Goal: Check status: Check status

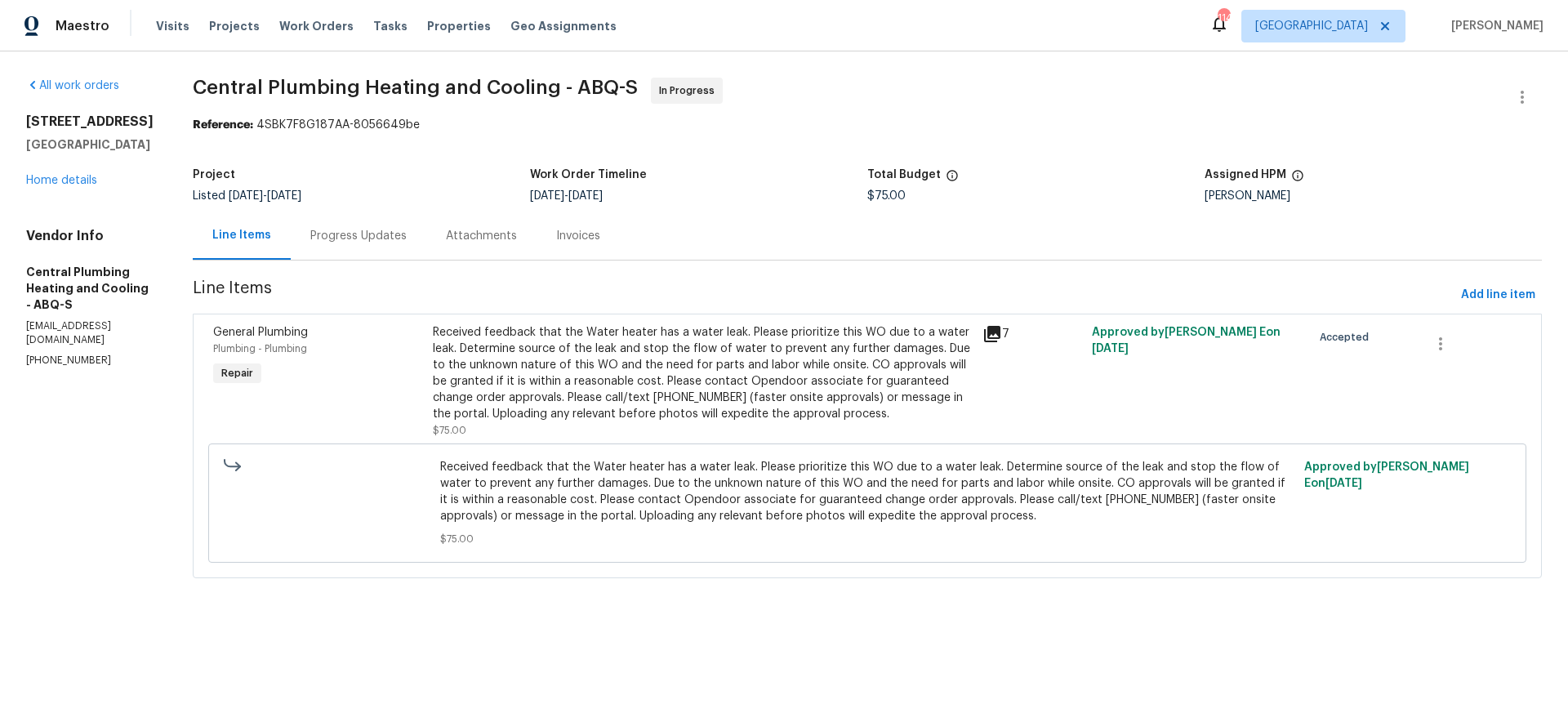
click at [654, 398] on div "Received feedback that the Water heater has a water leak. Please prioritize thi…" at bounding box center [702, 373] width 540 height 98
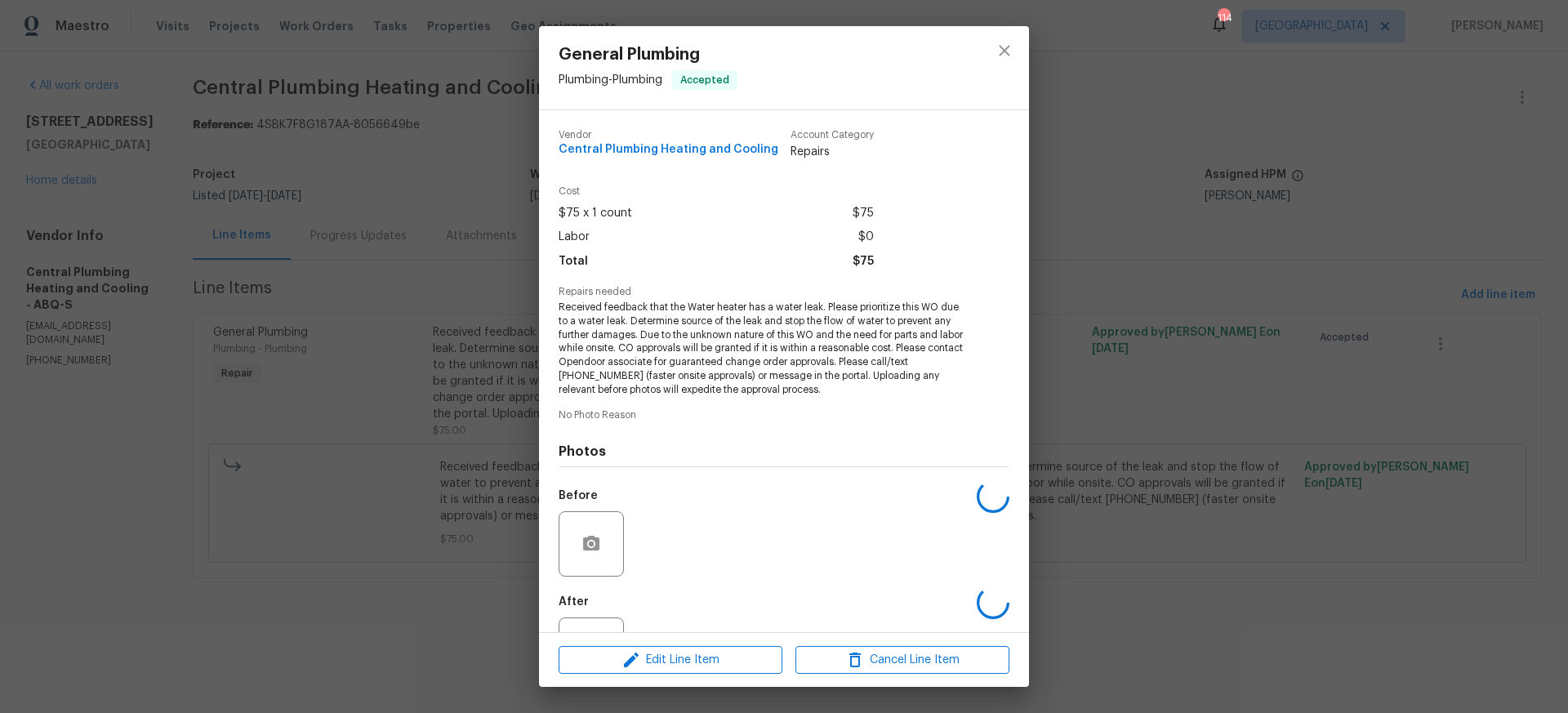
scroll to position [3, 0]
click at [656, 540] on img at bounding box center [663, 541] width 65 height 65
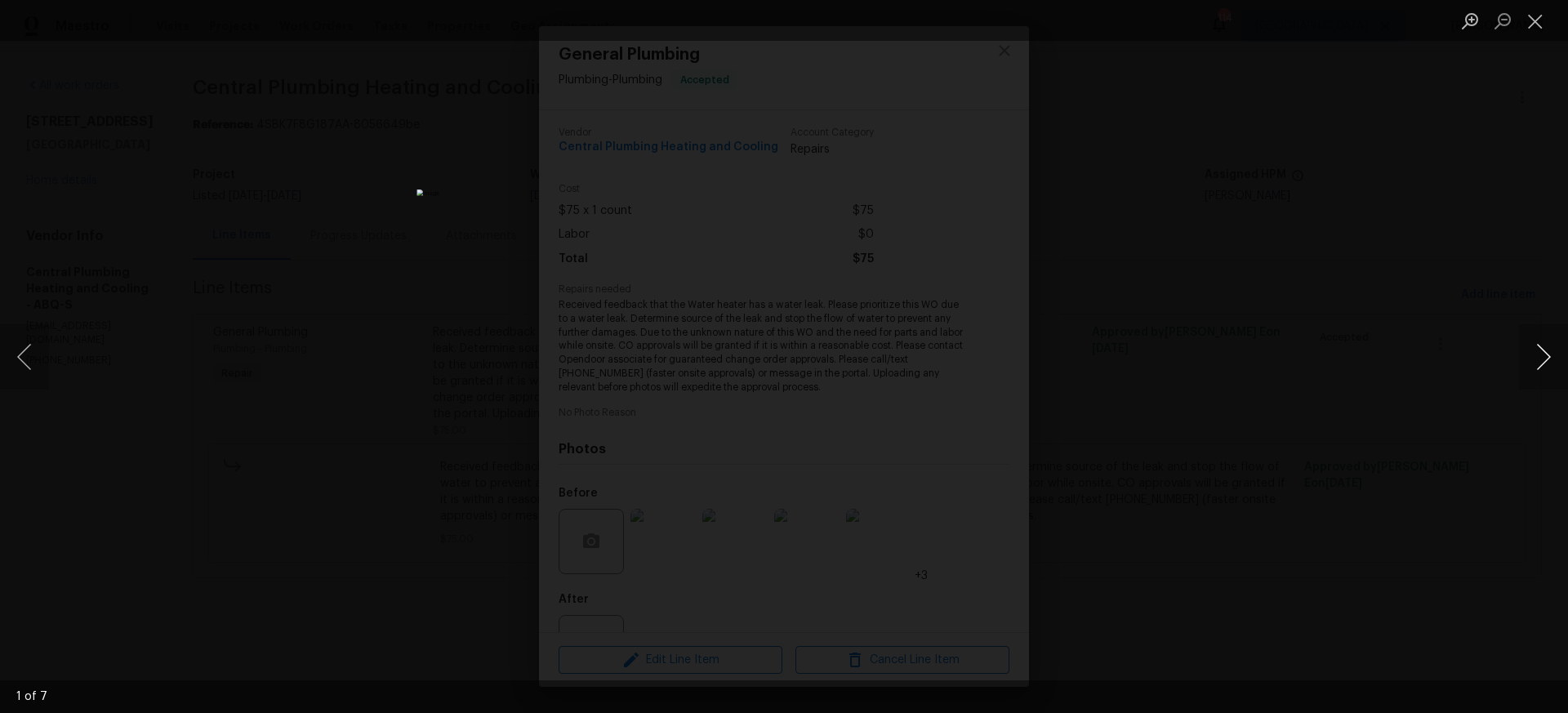
click at [1543, 354] on button "Next image" at bounding box center [1543, 357] width 49 height 65
click at [1541, 354] on button "Next image" at bounding box center [1543, 357] width 49 height 65
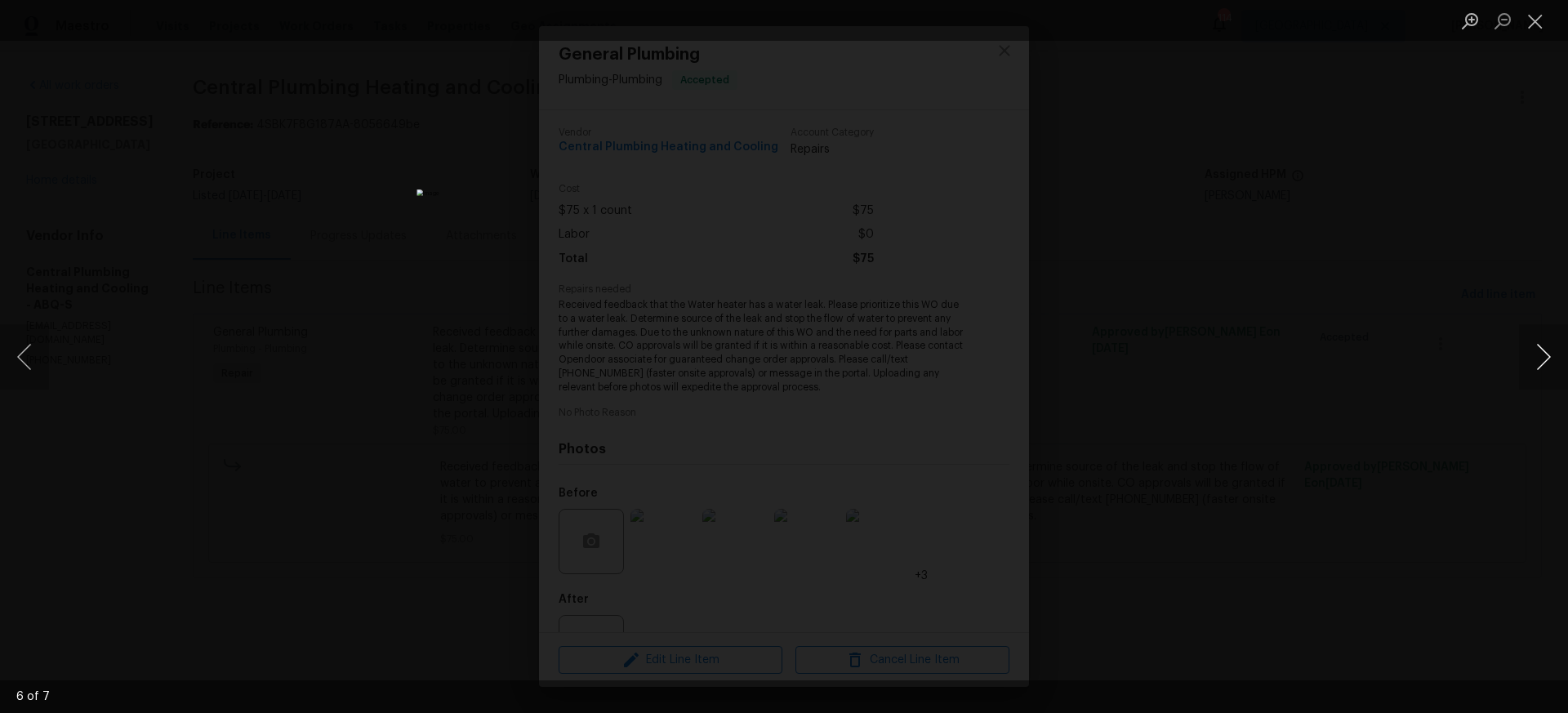
click at [1541, 354] on button "Next image" at bounding box center [1543, 357] width 49 height 65
click at [1533, 20] on button "Close lightbox" at bounding box center [1534, 21] width 33 height 28
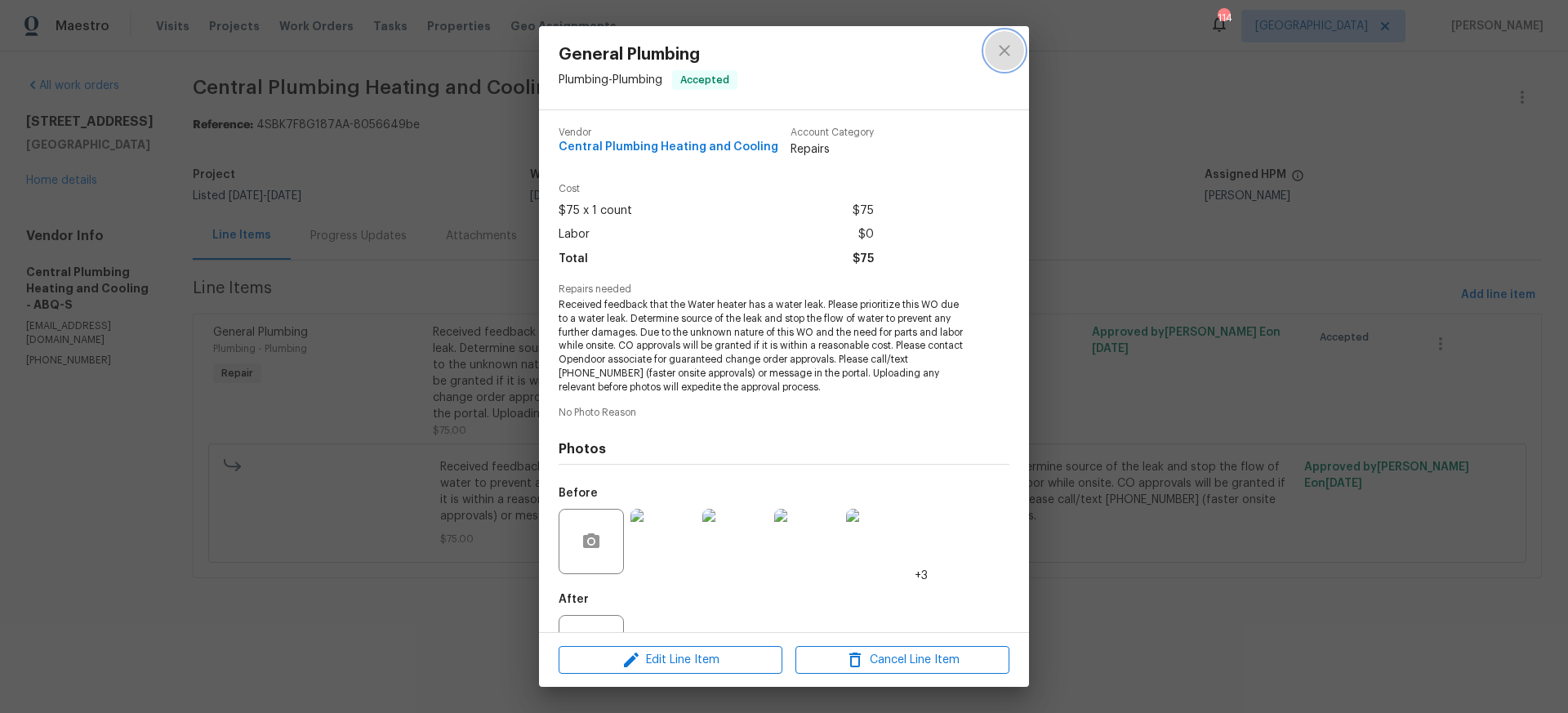
click at [1005, 49] on icon "close" at bounding box center [1004, 50] width 11 height 11
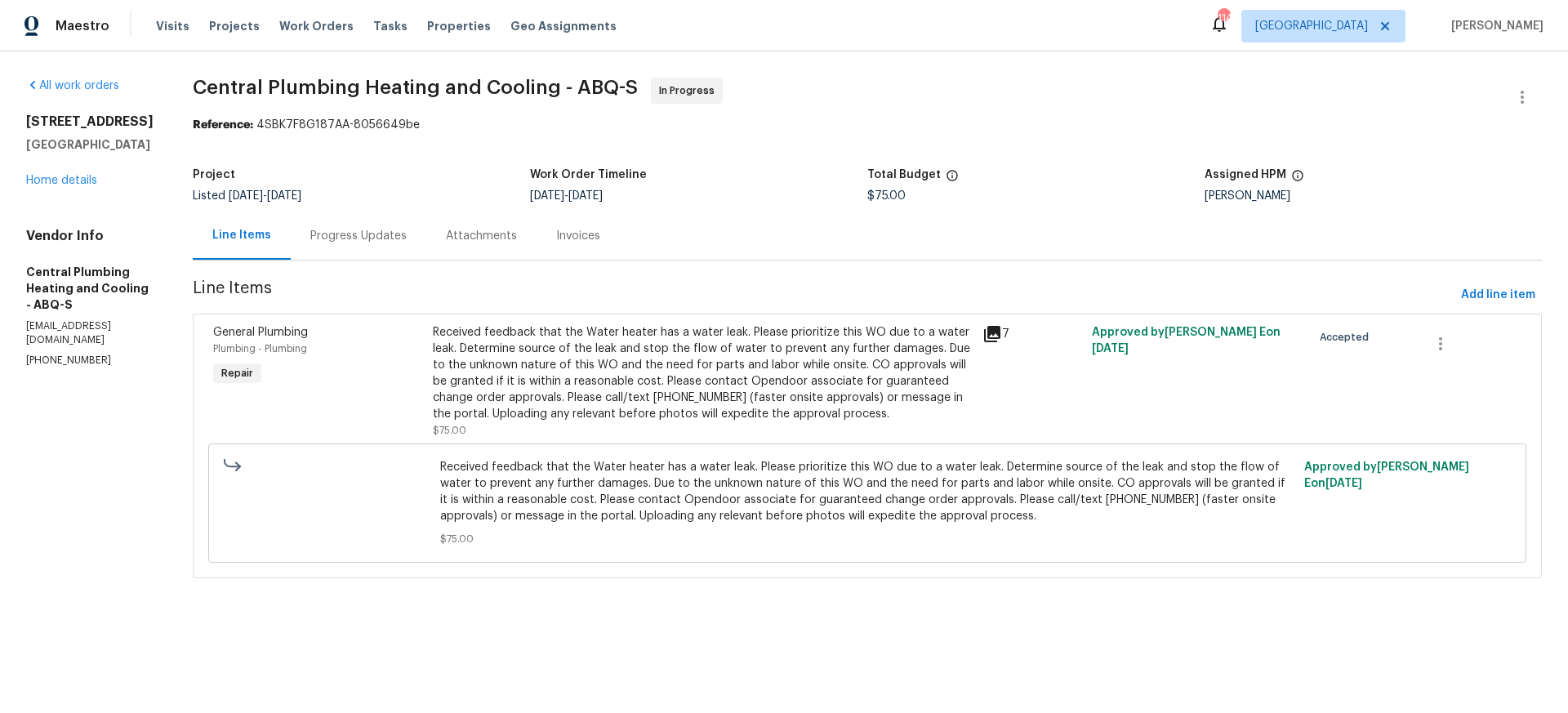
click at [566, 369] on div "Received feedback that the Water heater has a water leak. Please prioritize thi…" at bounding box center [702, 373] width 540 height 98
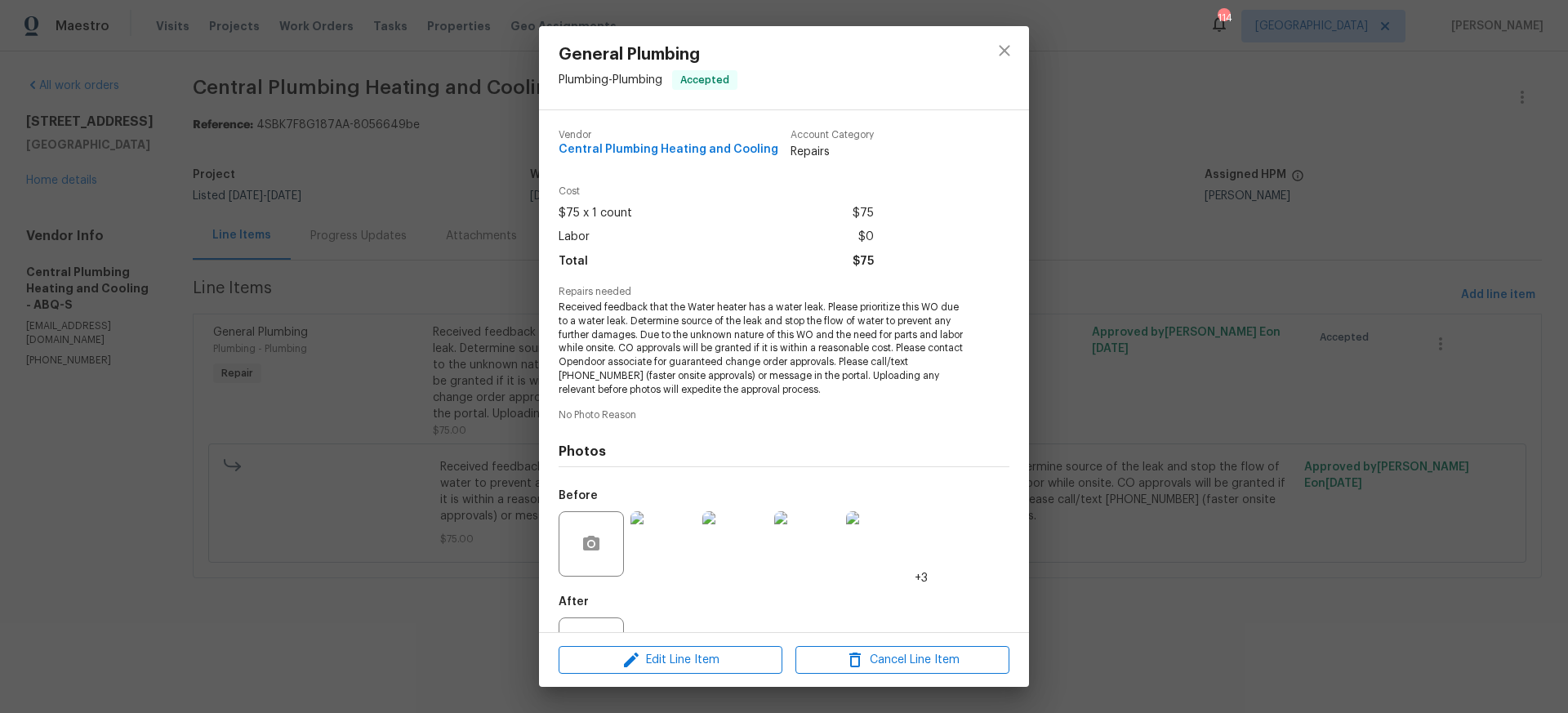
click at [668, 530] on img at bounding box center [663, 544] width 65 height 65
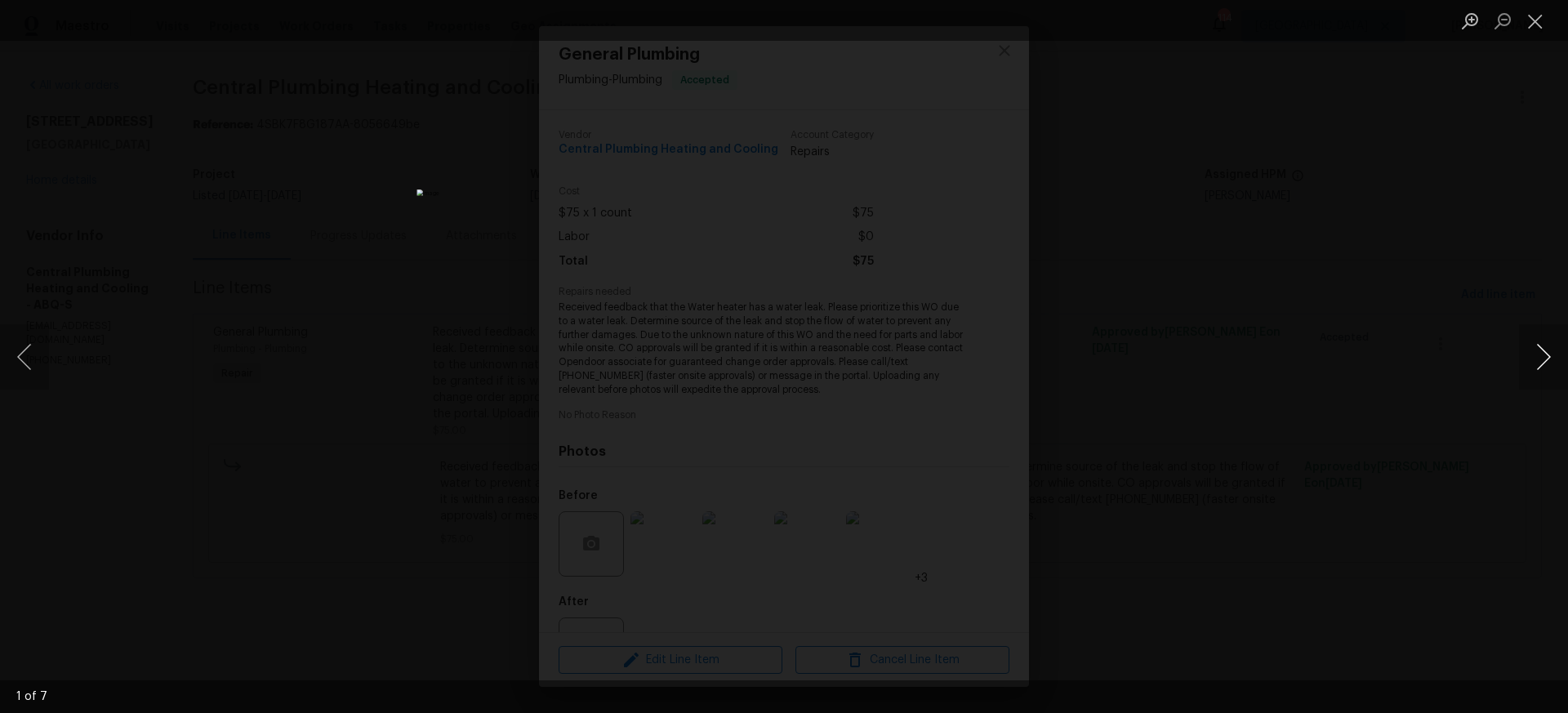
click at [1549, 359] on button "Next image" at bounding box center [1543, 357] width 49 height 65
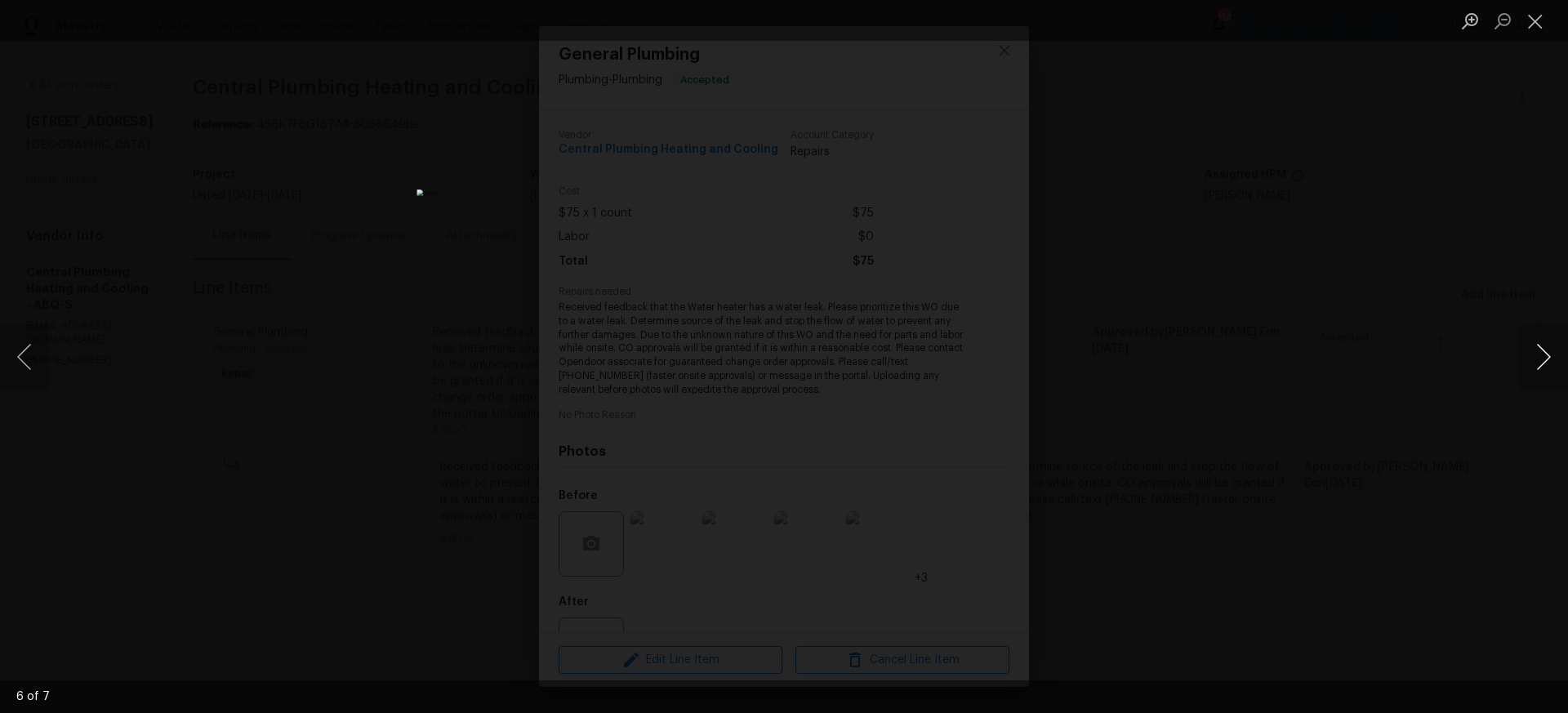
click at [1549, 359] on button "Next image" at bounding box center [1543, 357] width 49 height 65
click at [1531, 22] on button "Close lightbox" at bounding box center [1534, 21] width 33 height 28
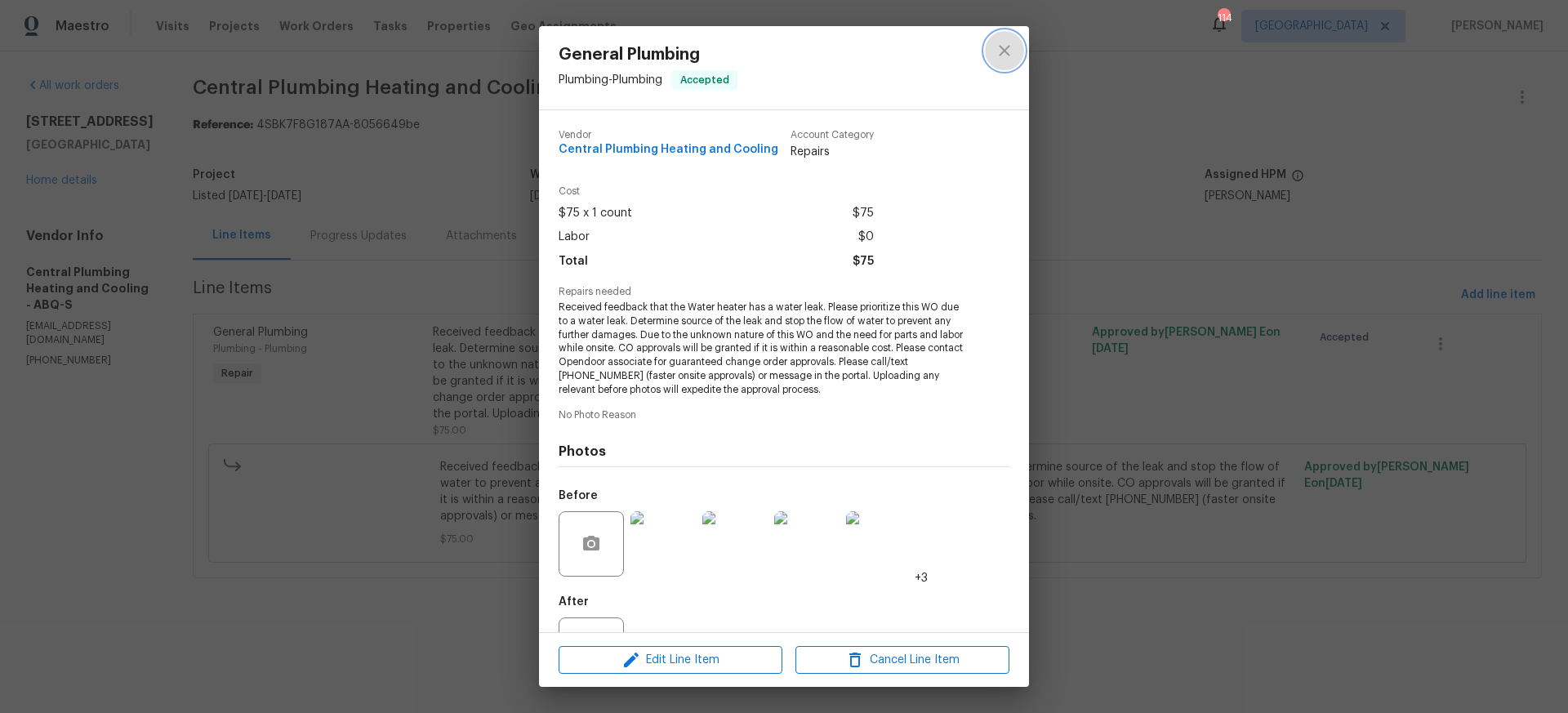
click at [1001, 47] on icon "close" at bounding box center [1004, 50] width 11 height 11
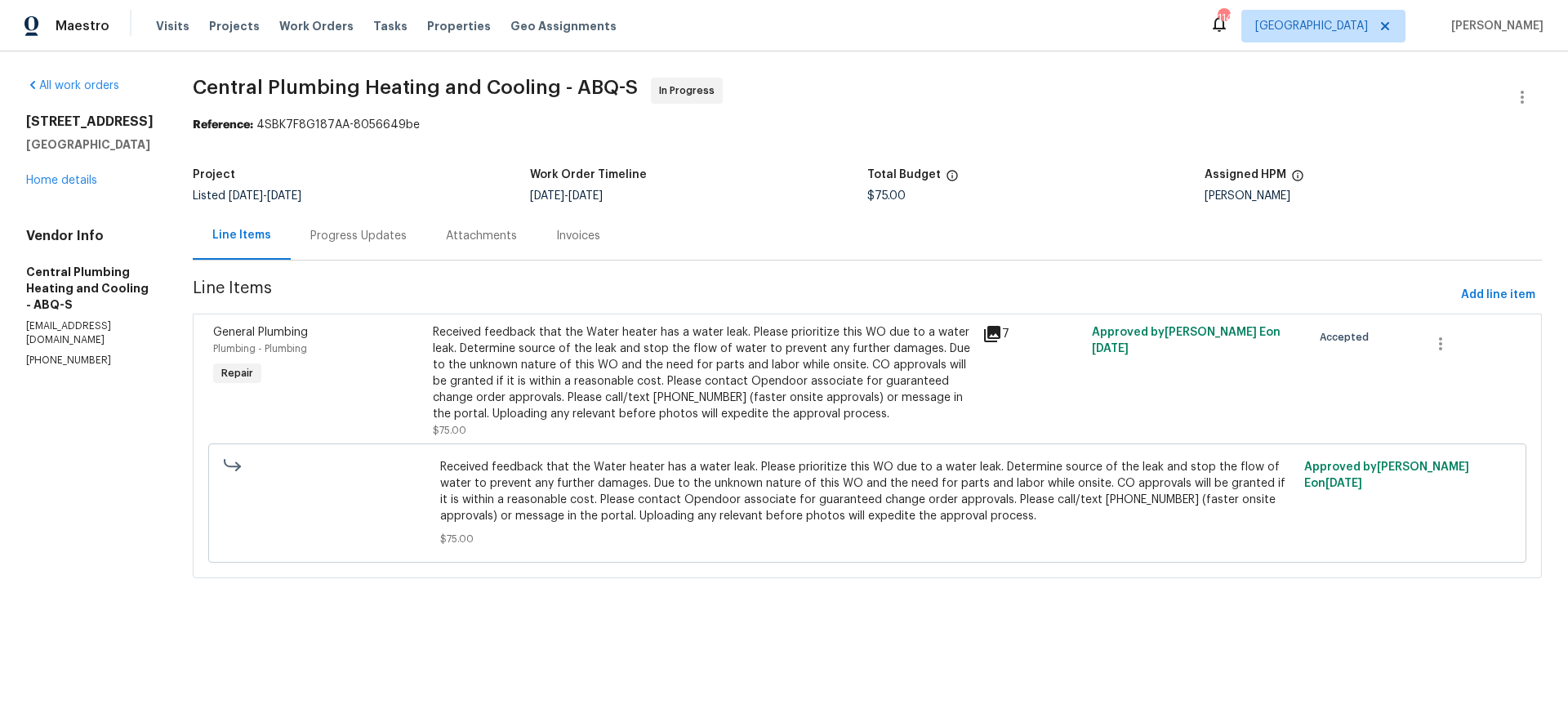
click at [367, 238] on div "Progress Updates" at bounding box center [358, 235] width 96 height 16
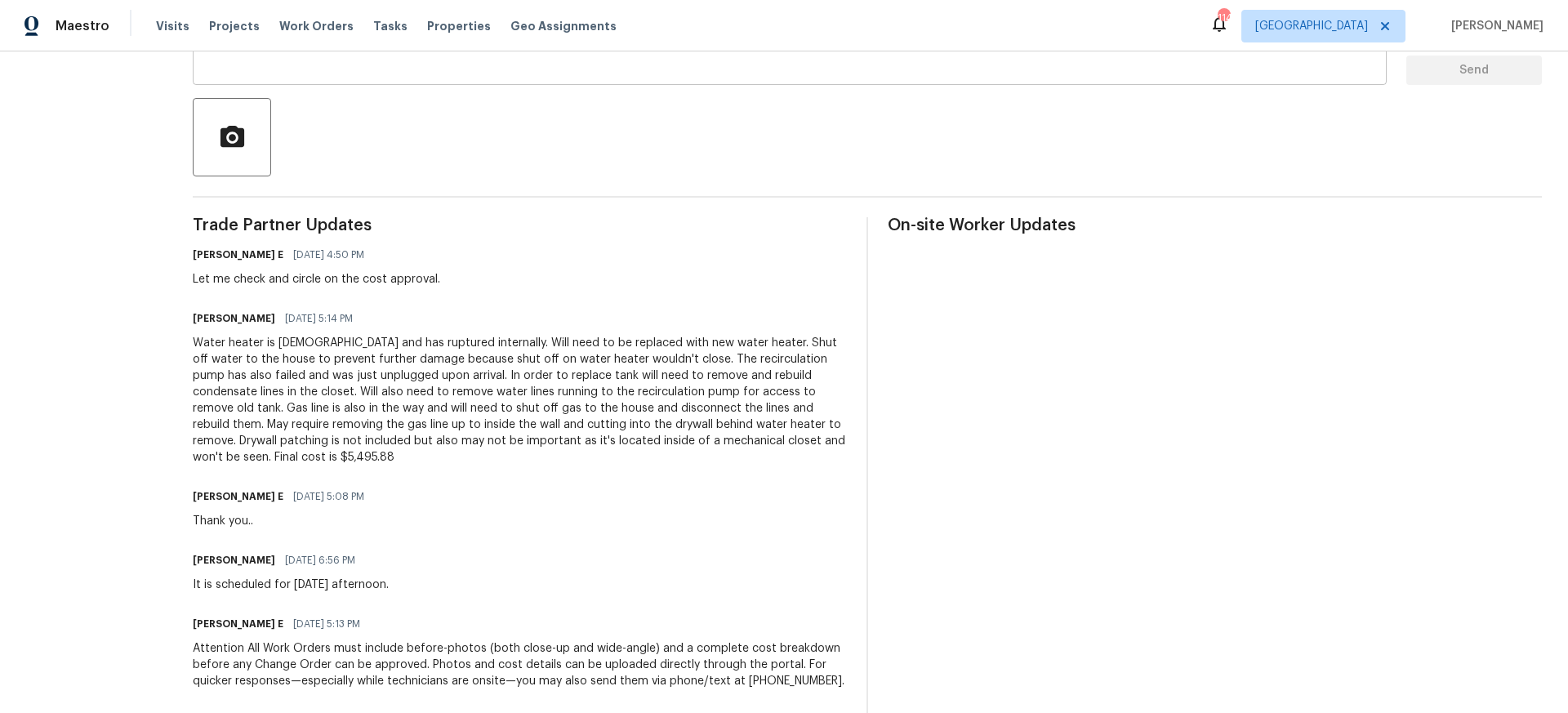
scroll to position [338, 0]
